Goal: Check status: Check status

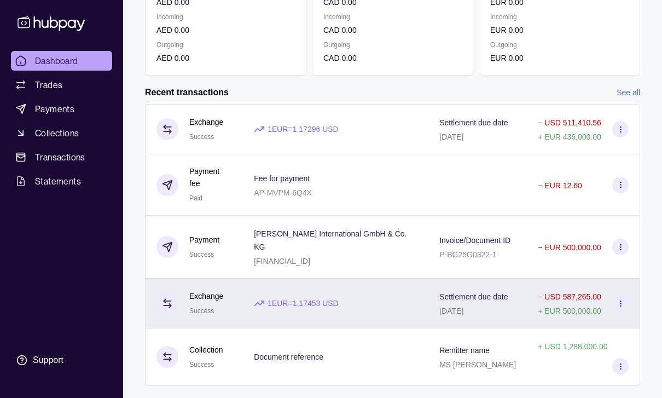
scroll to position [213, 0]
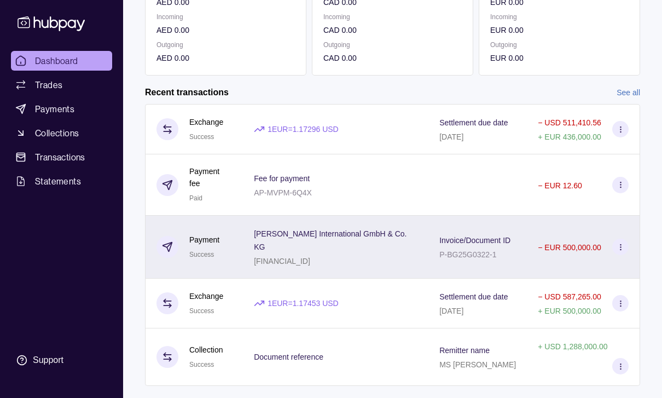
click at [514, 278] on div "Invoice/Document ID P-BG25G0322-1" at bounding box center [477, 247] width 98 height 63
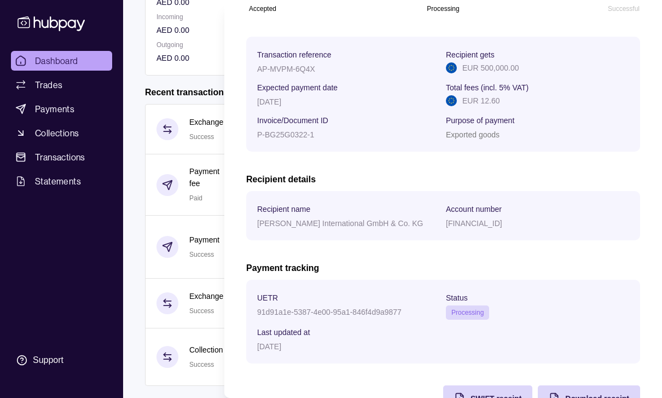
scroll to position [139, 0]
click at [487, 397] on span "SWIFT receipt" at bounding box center [496, 399] width 51 height 9
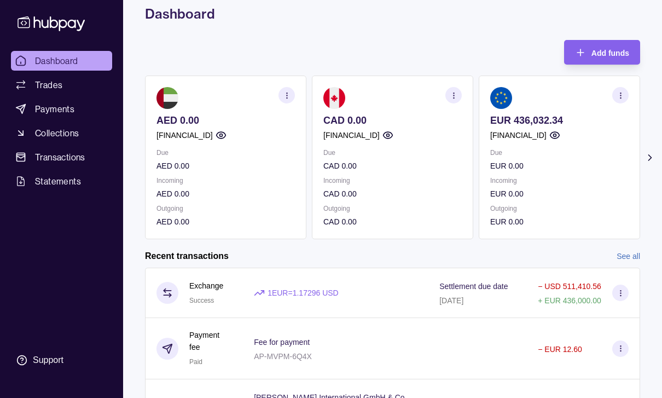
scroll to position [50, 0]
click at [582, 196] on p "EUR 0.00" at bounding box center [559, 194] width 138 height 12
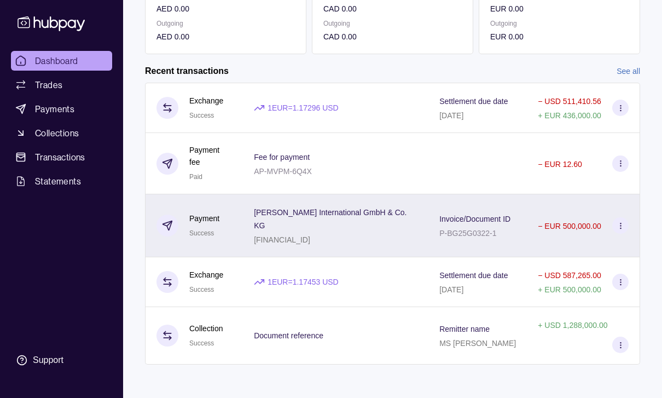
scroll to position [245, 0]
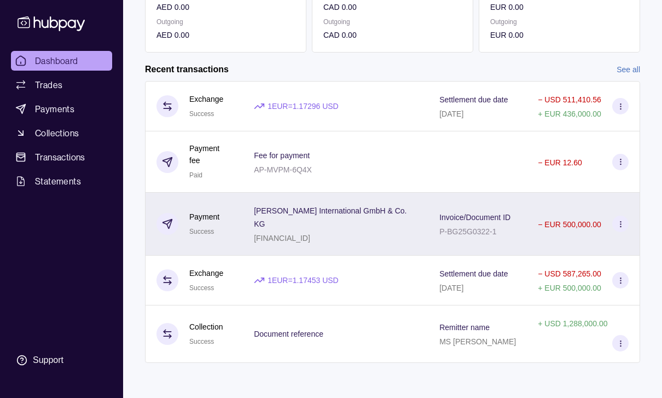
click at [516, 237] on div "Invoice/Document ID P-BG25G0322-1" at bounding box center [477, 223] width 77 height 27
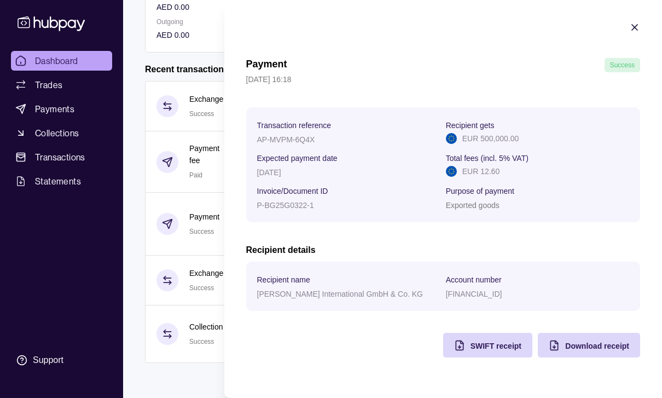
click at [635, 27] on icon "button" at bounding box center [634, 27] width 5 height 5
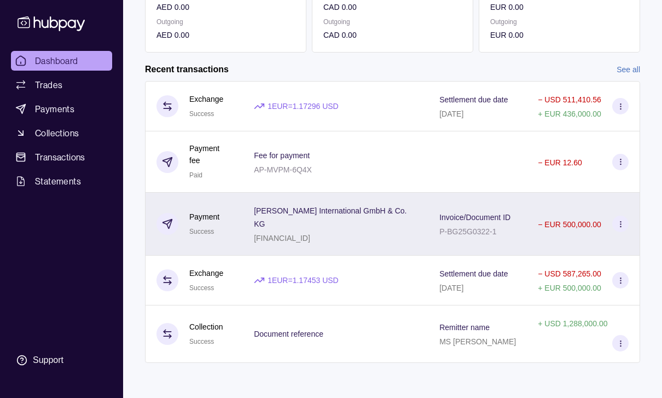
scroll to position [241, 0]
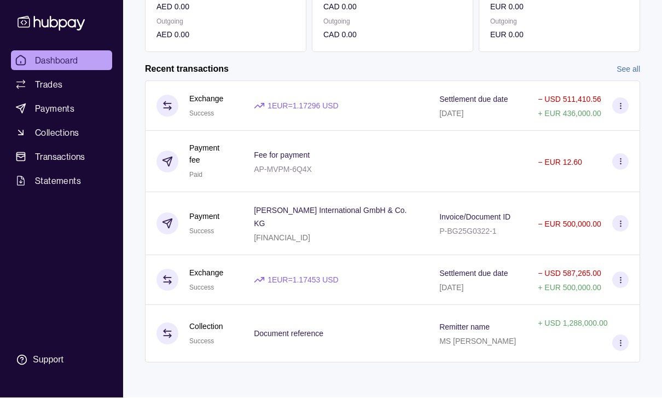
click at [527, 249] on div "Invoice/Document ID P-BG25G0322-1" at bounding box center [477, 224] width 98 height 63
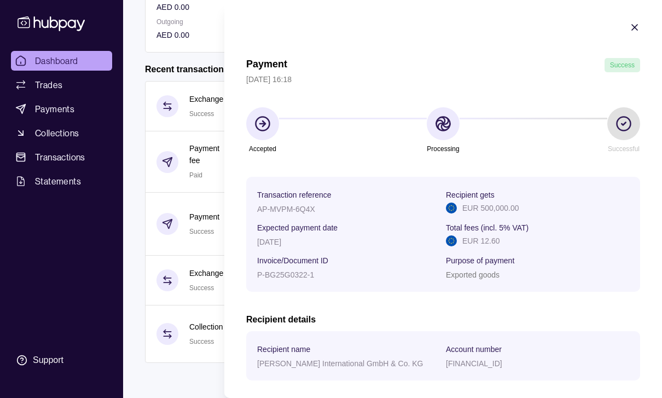
scroll to position [242, 0]
